Goal: Transaction & Acquisition: Purchase product/service

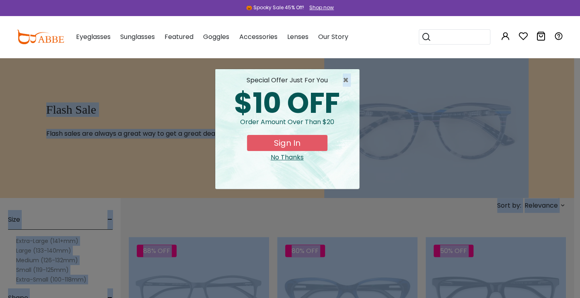
drag, startPoint x: 71, startPoint y: 54, endPoint x: 165, endPoint y: -28, distance: 125.1
click at [347, 79] on span "×" at bounding box center [347, 81] width 10 height 10
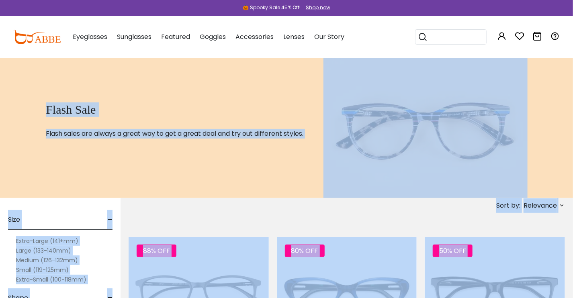
click at [182, 151] on div "Flash Sale Flash sales are always a great way to get a great deal and try out d…" at bounding box center [181, 127] width 284 height 141
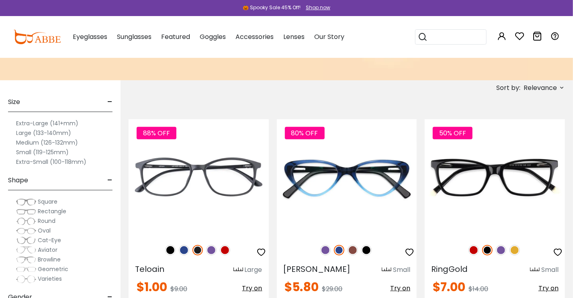
scroll to position [150, 0]
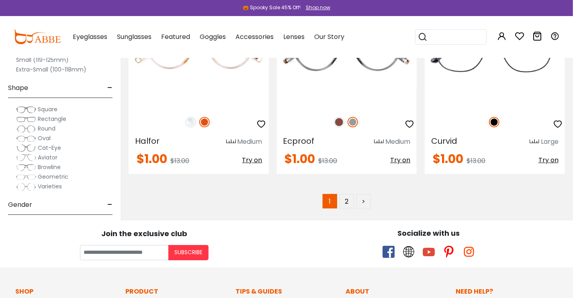
scroll to position [4186, 0]
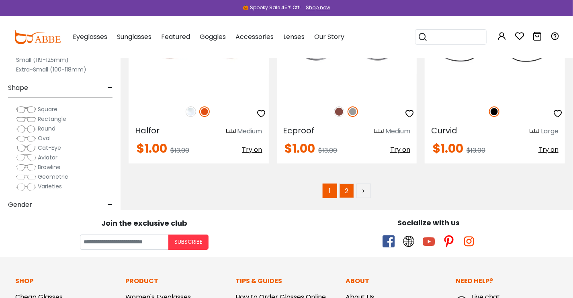
click at [346, 187] on link "2" at bounding box center [347, 191] width 14 height 14
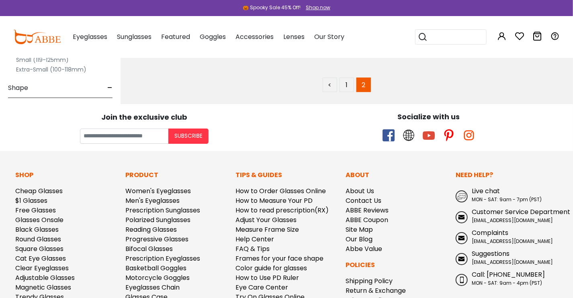
scroll to position [1200, 0]
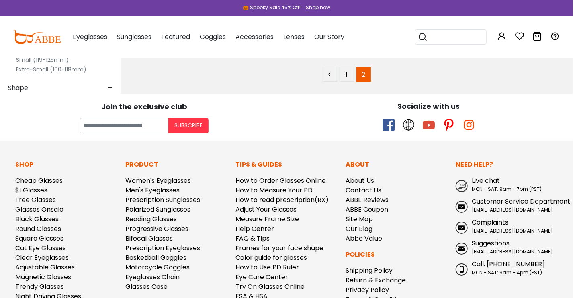
click at [34, 250] on link "Cat Eye Glasses" at bounding box center [40, 248] width 51 height 9
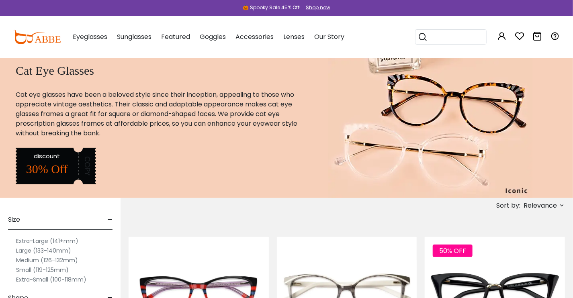
drag, startPoint x: 573, startPoint y: 294, endPoint x: 570, endPoint y: 300, distance: 6.7
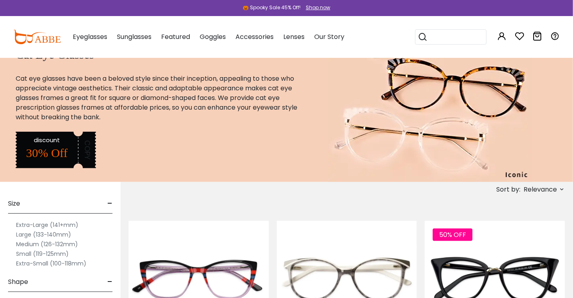
scroll to position [53, 0]
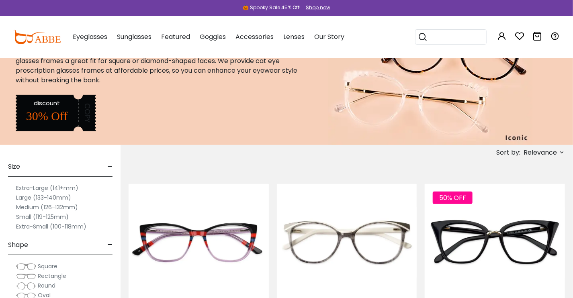
drag, startPoint x: 570, startPoint y: 294, endPoint x: 167, endPoint y: 177, distance: 418.9
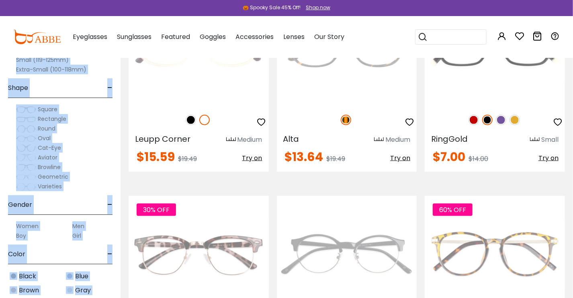
scroll to position [3536, 0]
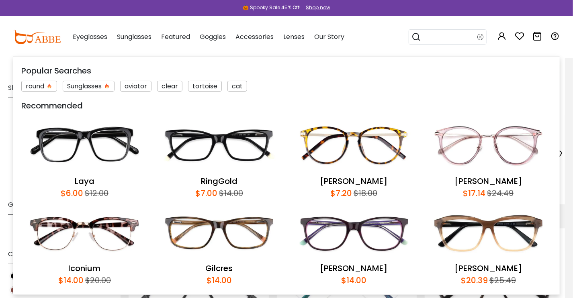
drag, startPoint x: 578, startPoint y: 224, endPoint x: 418, endPoint y: 52, distance: 234.6
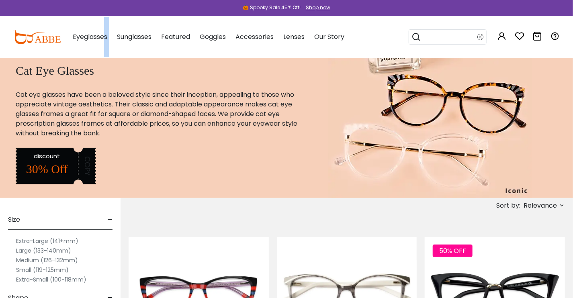
drag, startPoint x: 576, startPoint y: 20, endPoint x: 112, endPoint y: 19, distance: 463.9
click at [112, 18] on div "Eyeglasses Women's Eyeglasses Men's Eyeglasses Kids' Eyeglasses All Eyeglasses …" at bounding box center [205, 37] width 280 height 40
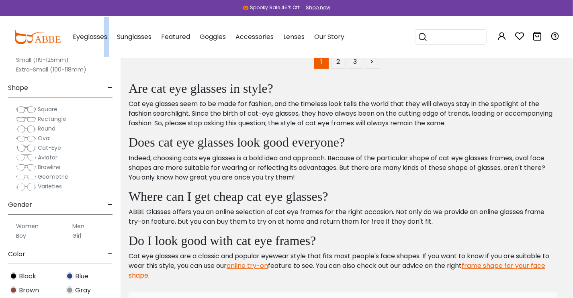
scroll to position [4587, 0]
